Goal: Navigation & Orientation: Find specific page/section

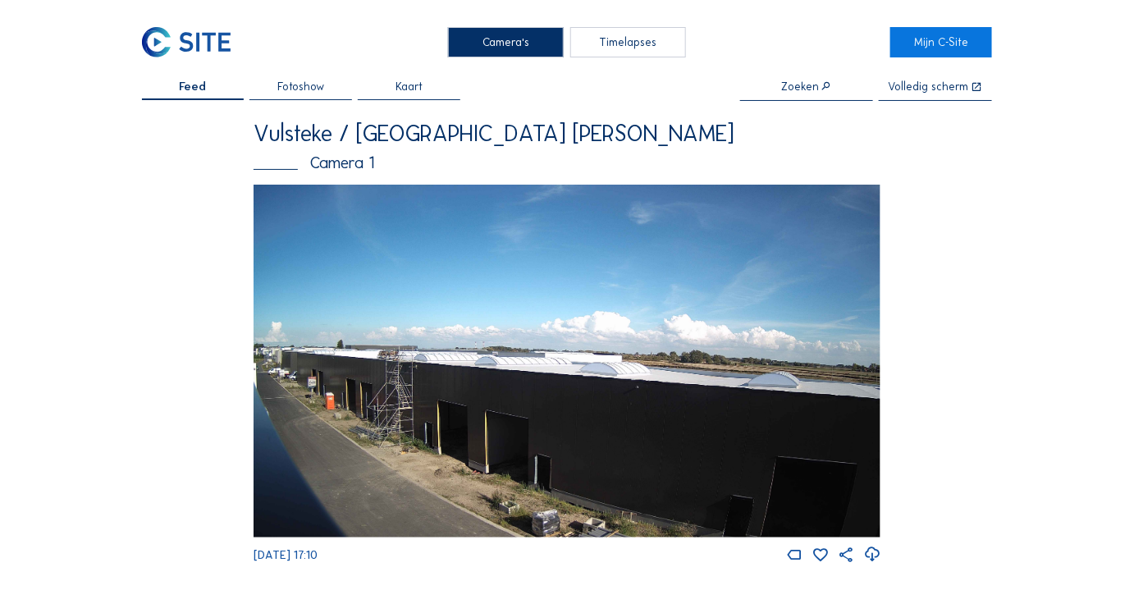
click at [490, 326] on img at bounding box center [566, 361] width 627 height 353
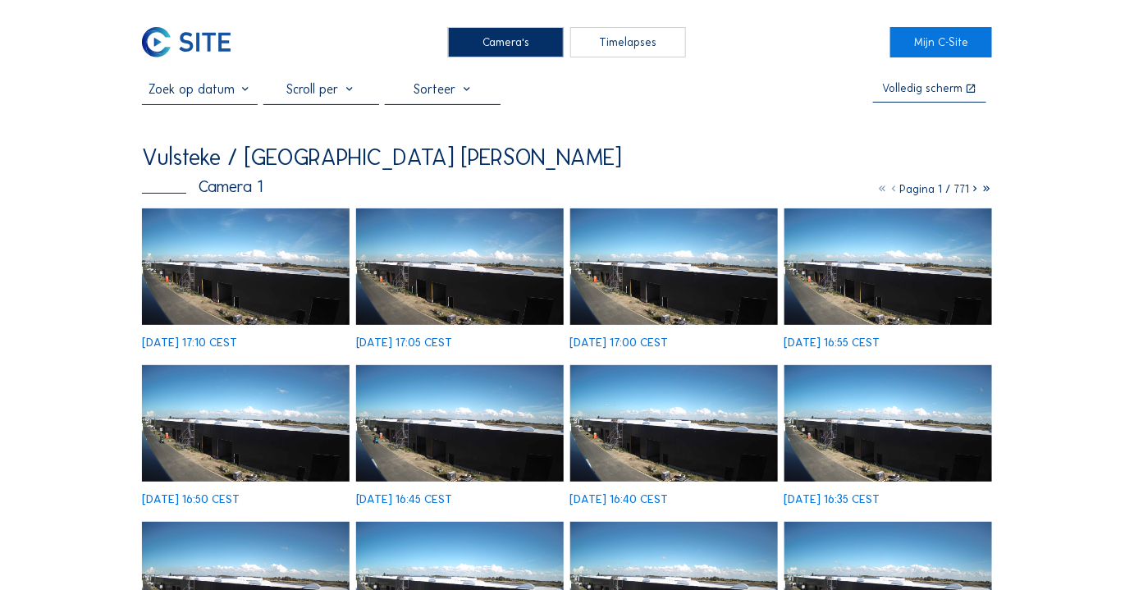
click at [270, 284] on img at bounding box center [246, 266] width 208 height 117
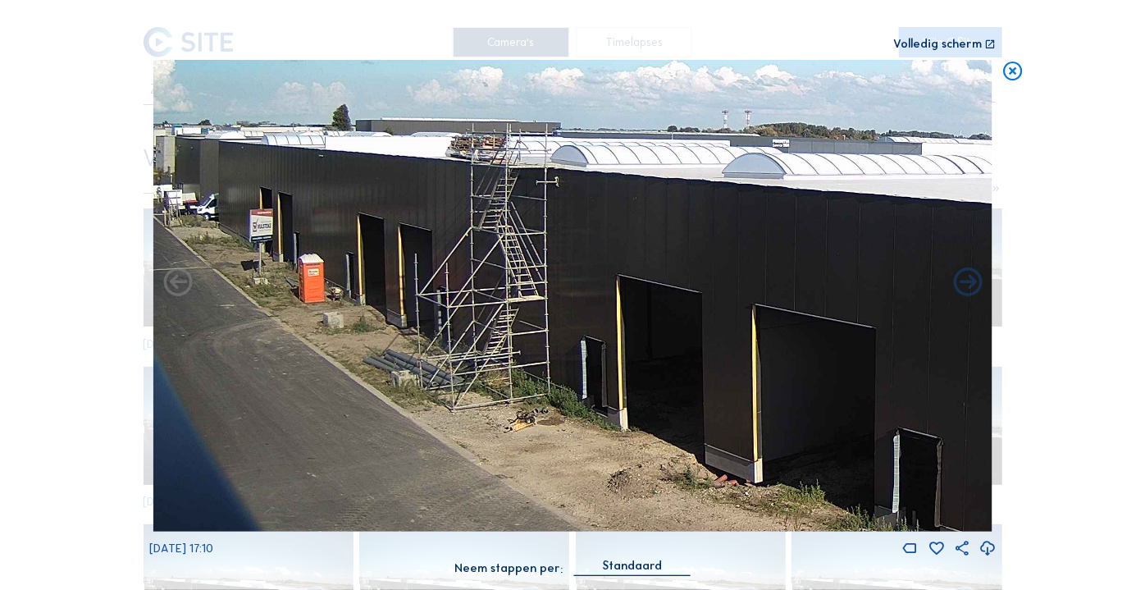
drag, startPoint x: 431, startPoint y: 390, endPoint x: 428, endPoint y: 399, distance: 10.1
click at [494, 413] on img at bounding box center [572, 296] width 839 height 472
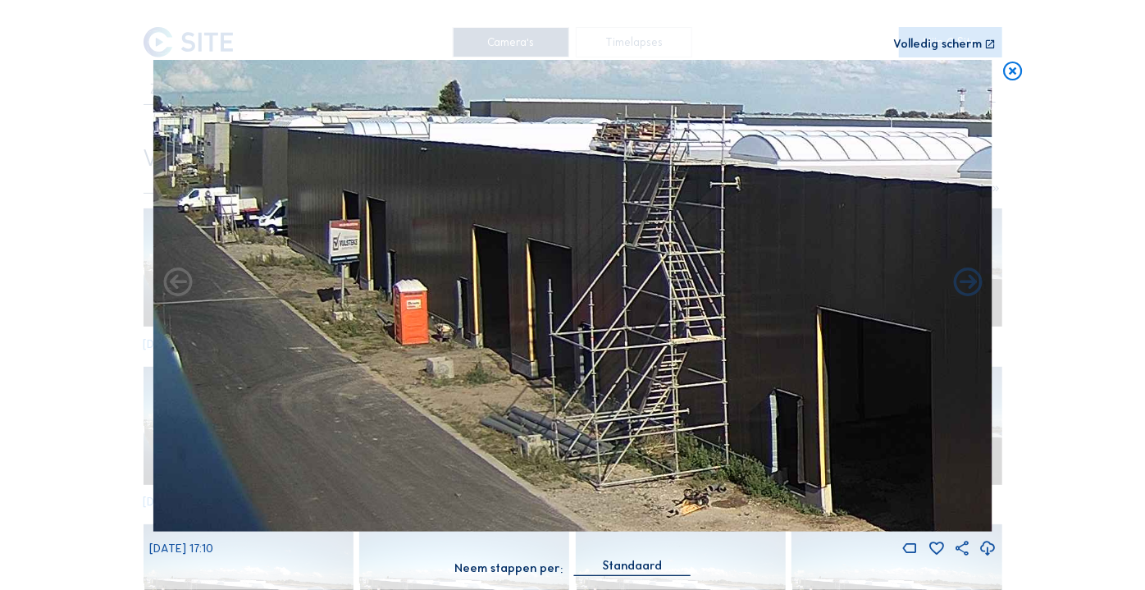
drag, startPoint x: 319, startPoint y: 285, endPoint x: 330, endPoint y: 290, distance: 11.4
click at [330, 290] on img at bounding box center [572, 296] width 839 height 472
